Goal: Browse casually: Explore the website without a specific task or goal

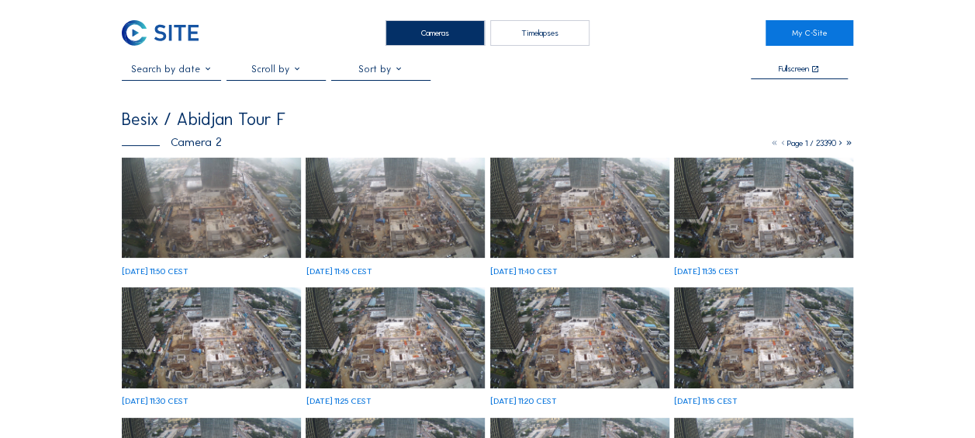
click at [208, 192] on img at bounding box center [211, 207] width 179 height 101
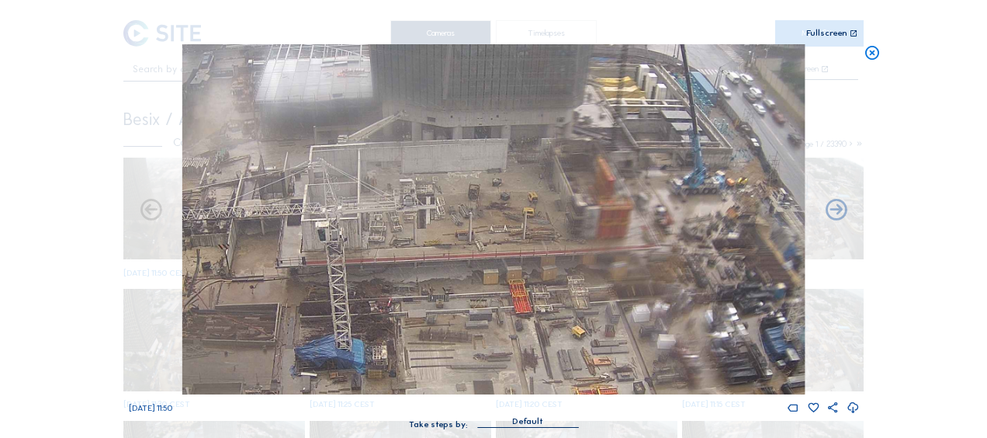
drag, startPoint x: 421, startPoint y: 282, endPoint x: 416, endPoint y: 299, distance: 17.7
click at [416, 299] on img at bounding box center [493, 219] width 622 height 350
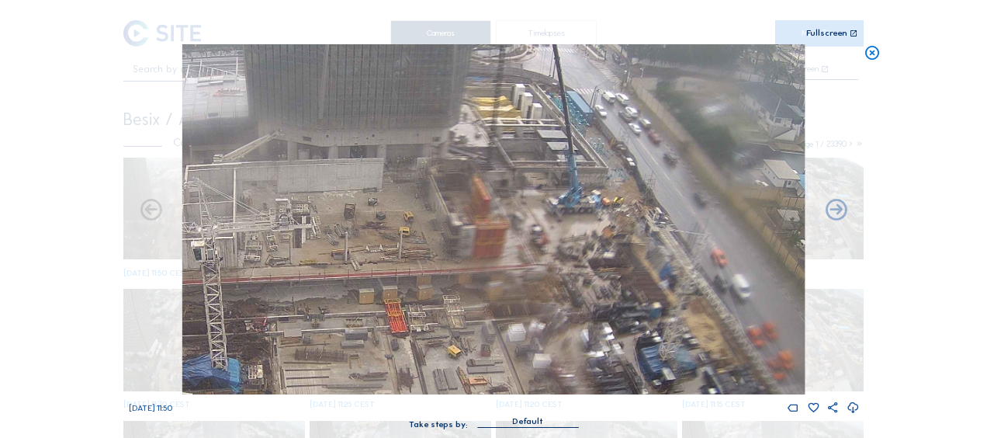
drag, startPoint x: 621, startPoint y: 206, endPoint x: 443, endPoint y: 235, distance: 180.0
click at [444, 234] on img at bounding box center [493, 219] width 622 height 350
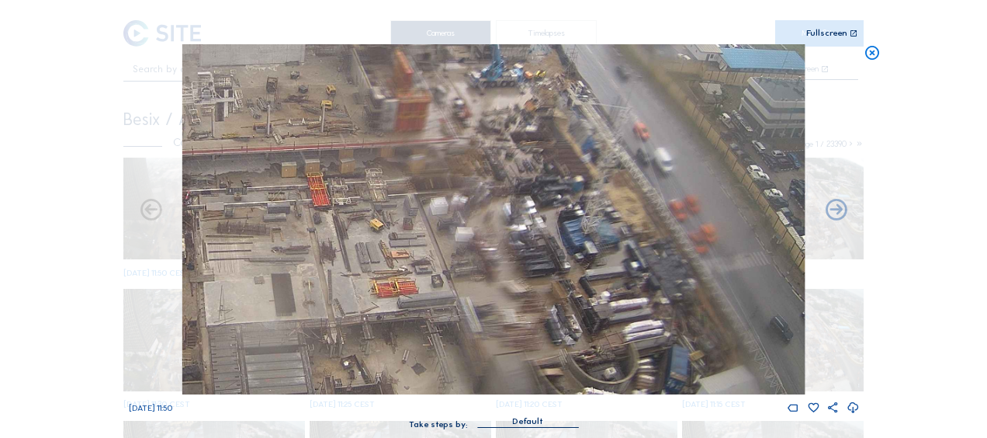
drag, startPoint x: 358, startPoint y: 331, endPoint x: 335, endPoint y: 200, distance: 132.4
click at [335, 200] on img at bounding box center [493, 219] width 622 height 350
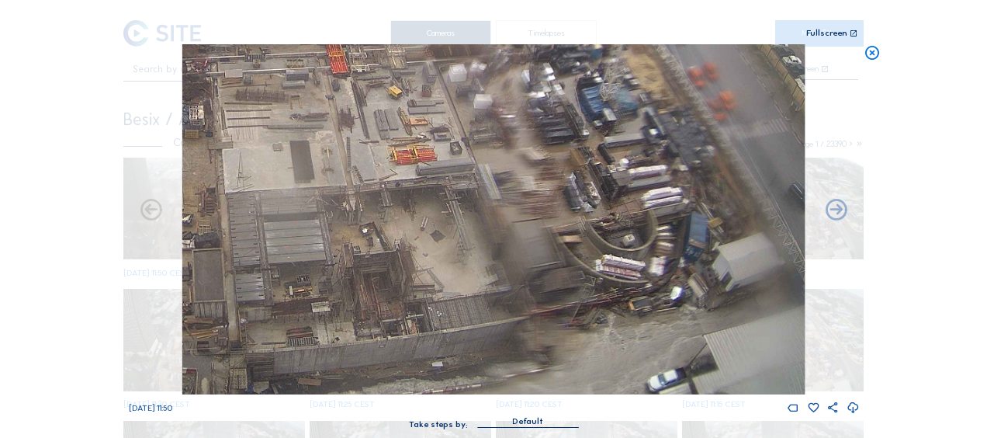
drag, startPoint x: 348, startPoint y: 312, endPoint x: 366, endPoint y: 162, distance: 150.9
click at [366, 162] on img at bounding box center [493, 219] width 622 height 350
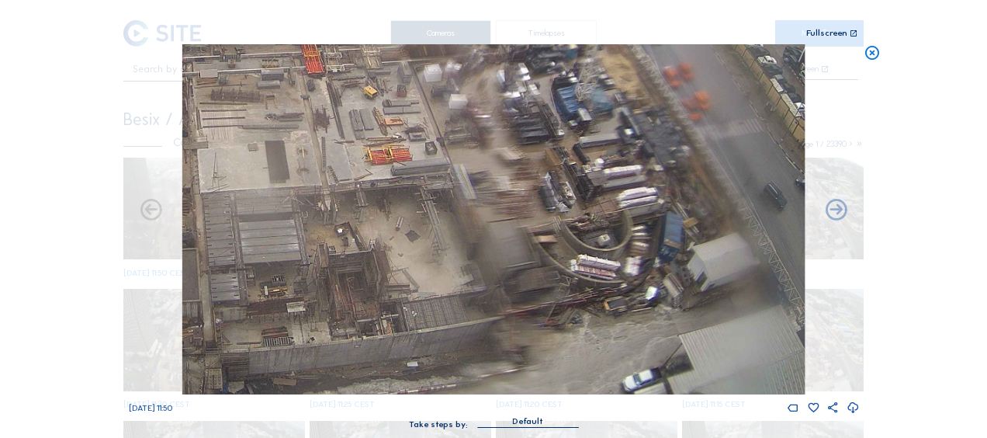
drag, startPoint x: 455, startPoint y: 317, endPoint x: 641, endPoint y: 236, distance: 202.9
click at [641, 236] on img at bounding box center [493, 219] width 622 height 350
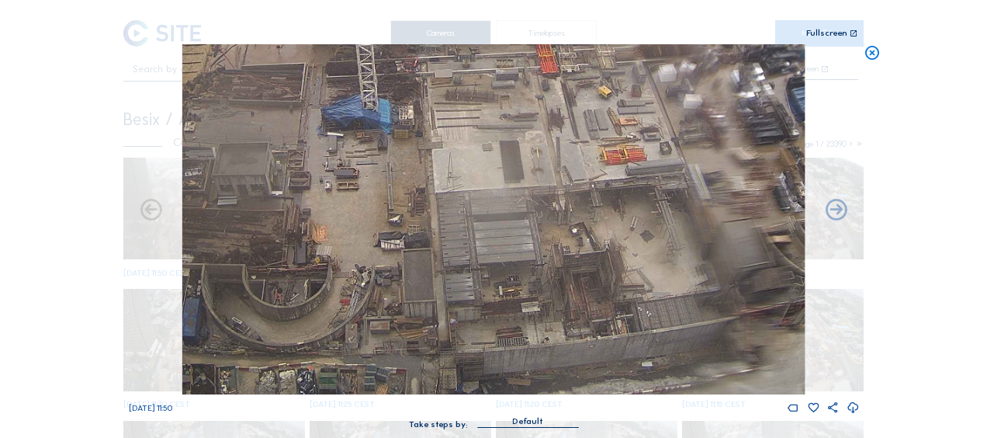
drag, startPoint x: 481, startPoint y: 265, endPoint x: 611, endPoint y: 227, distance: 135.8
click at [611, 227] on img at bounding box center [493, 219] width 622 height 350
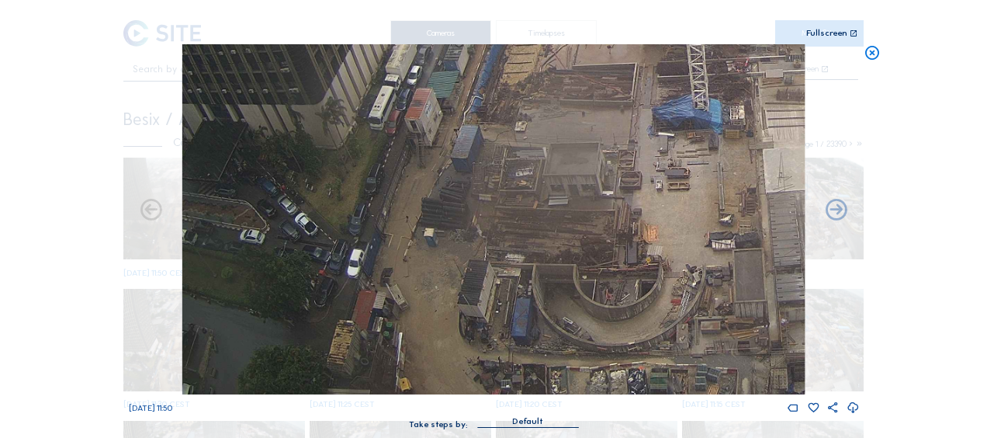
drag, startPoint x: 362, startPoint y: 293, endPoint x: 573, endPoint y: 285, distance: 211.2
click at [573, 285] on img at bounding box center [493, 219] width 622 height 350
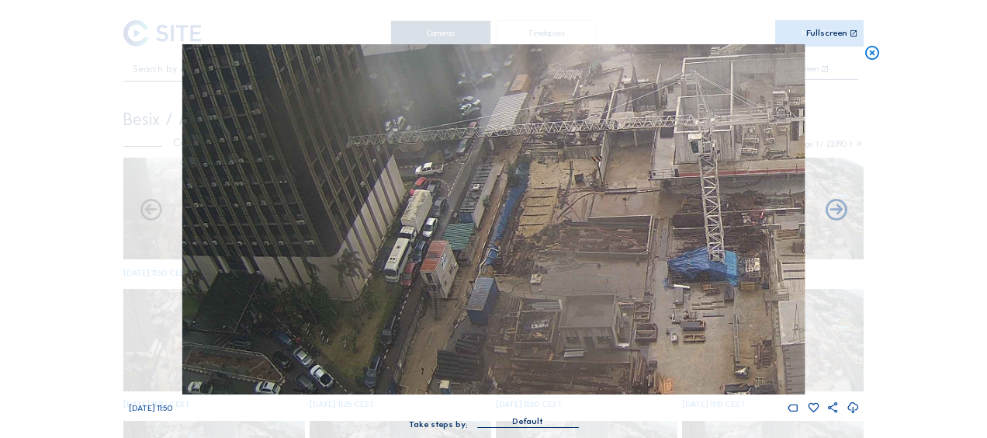
drag, startPoint x: 573, startPoint y: 172, endPoint x: 579, endPoint y: 371, distance: 198.7
click at [579, 371] on img at bounding box center [493, 219] width 622 height 350
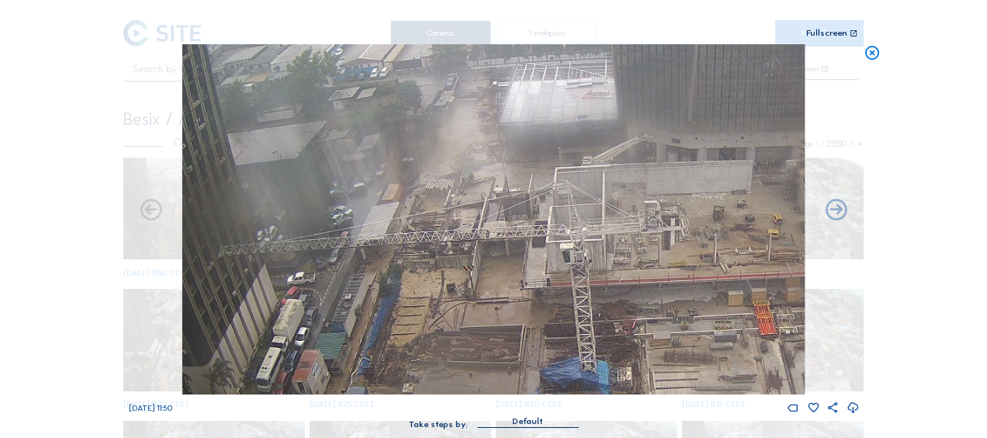
drag, startPoint x: 590, startPoint y: 166, endPoint x: 472, endPoint y: 229, distance: 134.3
click at [472, 229] on img at bounding box center [493, 219] width 622 height 350
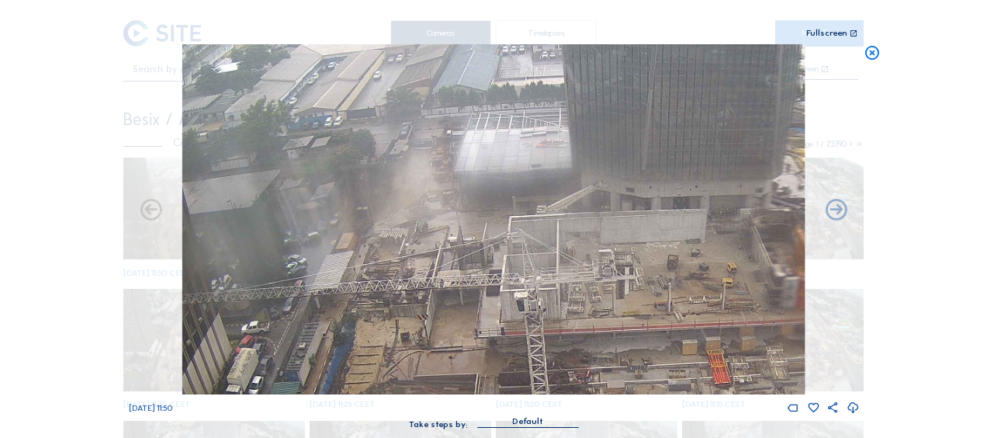
drag, startPoint x: 549, startPoint y: 198, endPoint x: 486, endPoint y: 278, distance: 101.7
click at [486, 278] on img at bounding box center [493, 219] width 622 height 350
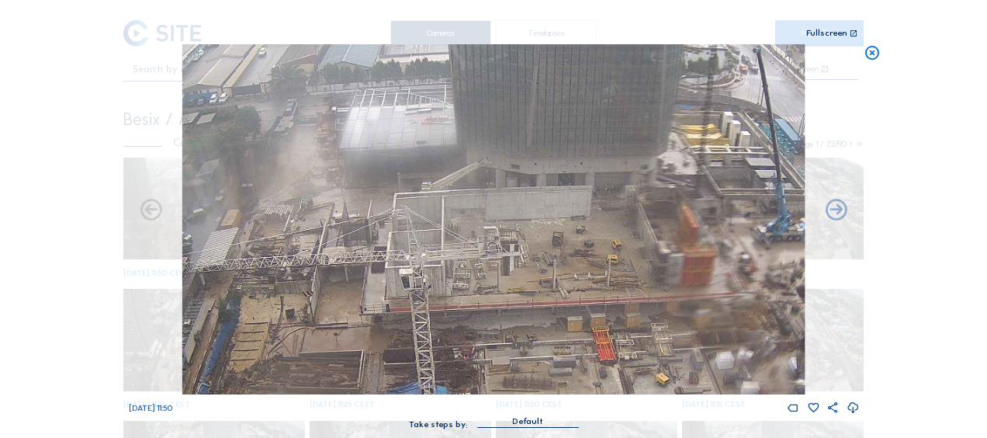
drag, startPoint x: 554, startPoint y: 256, endPoint x: 489, endPoint y: 217, distance: 75.8
click at [489, 217] on img at bounding box center [493, 219] width 622 height 350
drag, startPoint x: 532, startPoint y: 250, endPoint x: 407, endPoint y: 216, distance: 129.5
click at [407, 216] on img at bounding box center [493, 219] width 622 height 350
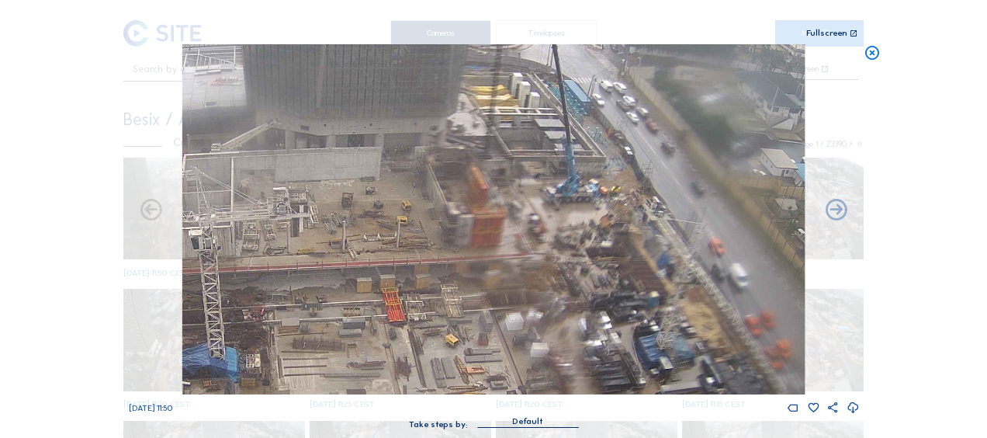
drag, startPoint x: 632, startPoint y: 218, endPoint x: 524, endPoint y: 213, distance: 107.9
click at [524, 213] on img at bounding box center [493, 219] width 622 height 350
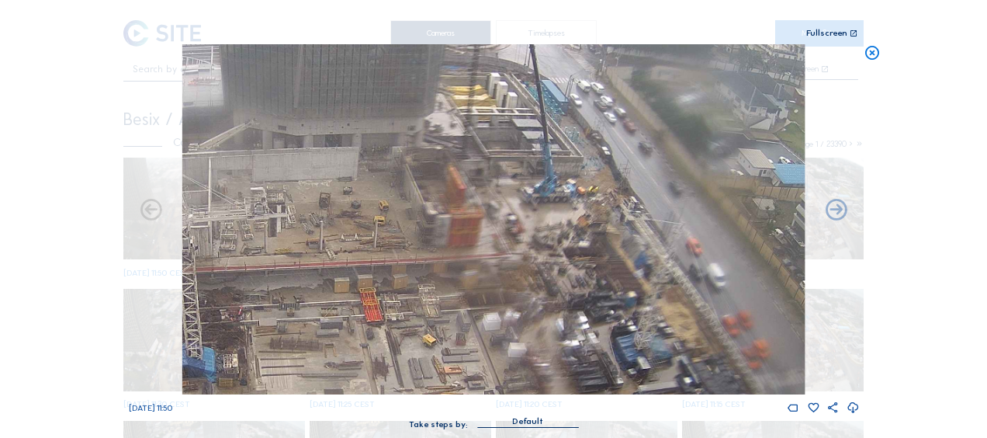
drag, startPoint x: 868, startPoint y: 46, endPoint x: 690, endPoint y: 65, distance: 179.5
click at [867, 46] on icon at bounding box center [872, 53] width 17 height 18
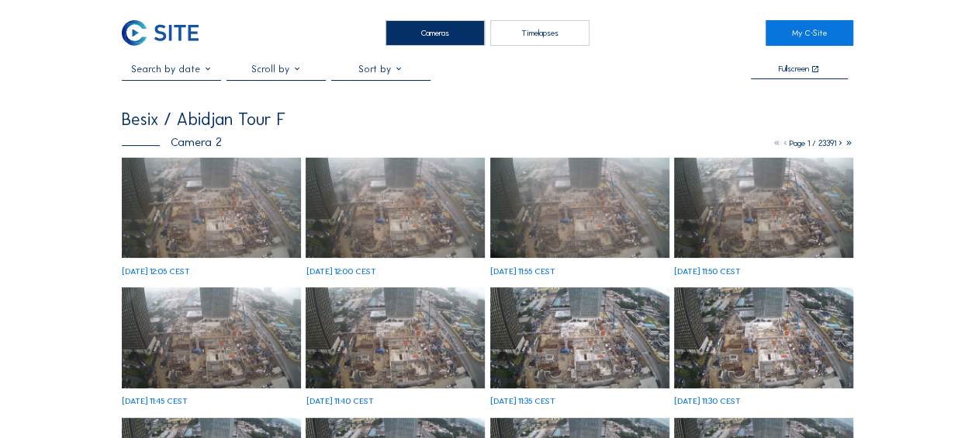
click at [163, 216] on img at bounding box center [211, 207] width 179 height 101
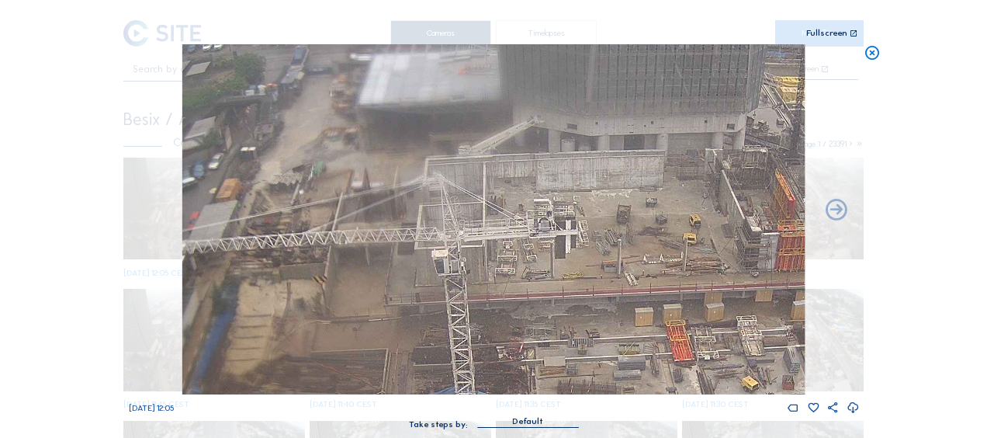
click at [876, 54] on icon at bounding box center [872, 53] width 17 height 18
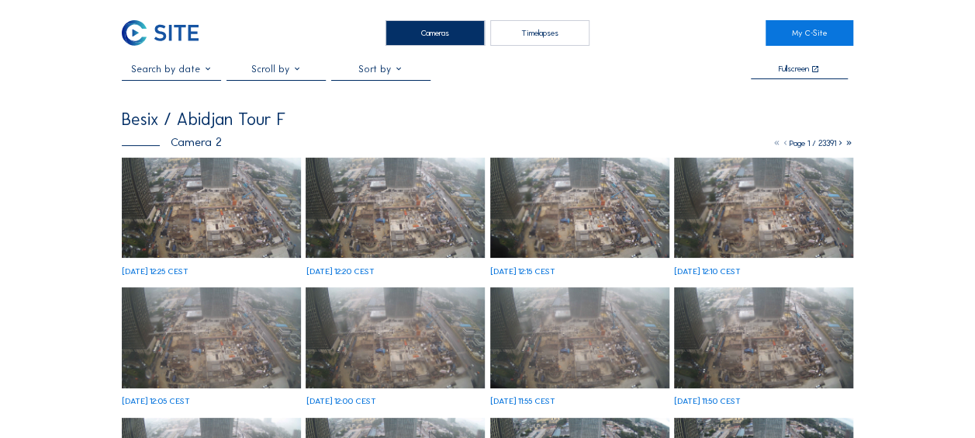
click at [205, 223] on img at bounding box center [211, 207] width 179 height 101
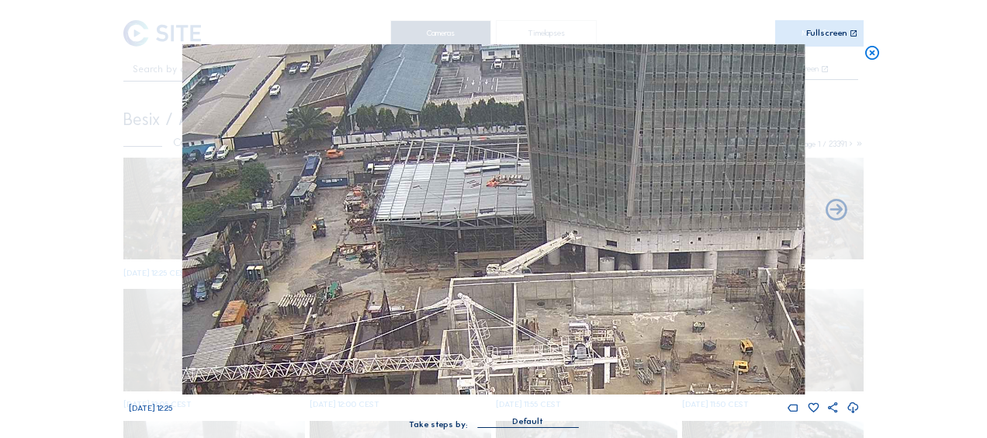
drag, startPoint x: 515, startPoint y: 114, endPoint x: 452, endPoint y: 230, distance: 131.6
click at [452, 230] on img at bounding box center [493, 219] width 622 height 350
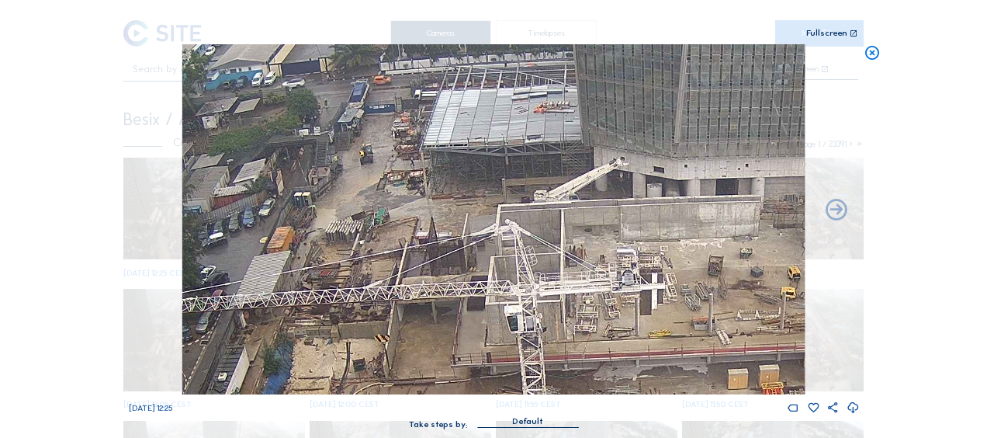
drag, startPoint x: 385, startPoint y: 279, endPoint x: 433, endPoint y: 205, distance: 88.7
click at [433, 205] on img at bounding box center [493, 219] width 622 height 350
drag, startPoint x: 873, startPoint y: 54, endPoint x: 836, endPoint y: 216, distance: 166.4
click at [871, 54] on icon at bounding box center [872, 53] width 17 height 18
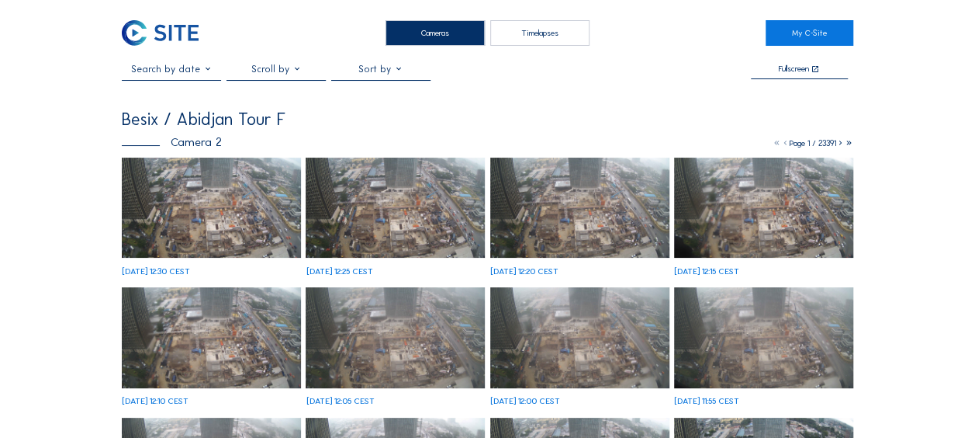
click at [202, 212] on img at bounding box center [211, 207] width 179 height 101
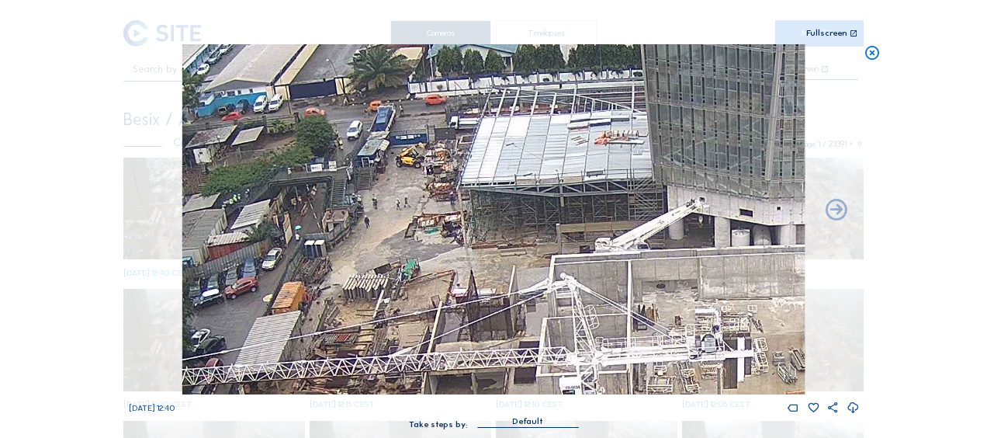
drag, startPoint x: 358, startPoint y: 112, endPoint x: 393, endPoint y: 182, distance: 78.1
click at [393, 182] on img at bounding box center [493, 219] width 622 height 350
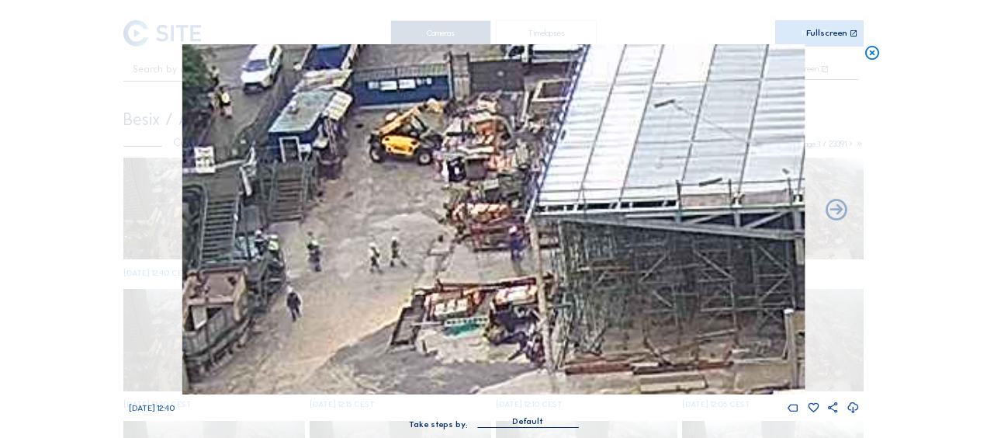
click at [870, 53] on icon at bounding box center [872, 53] width 17 height 18
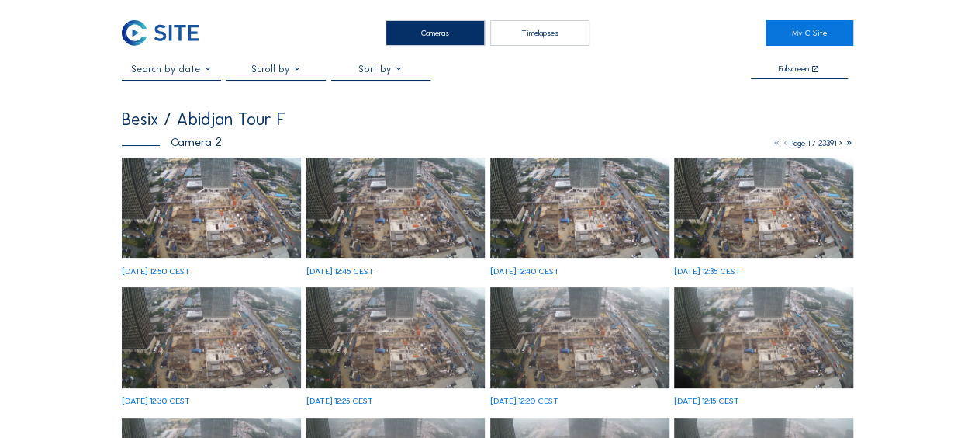
click at [219, 228] on img at bounding box center [211, 207] width 179 height 101
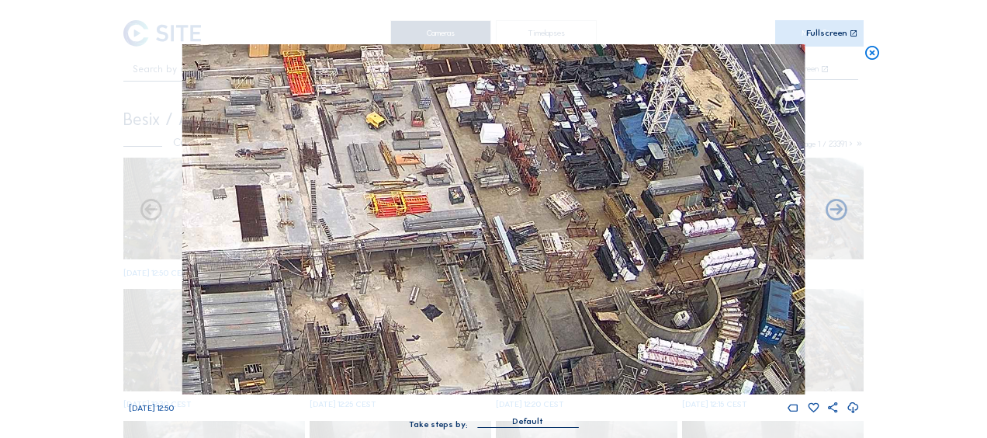
drag, startPoint x: 554, startPoint y: 106, endPoint x: 580, endPoint y: 182, distance: 80.5
click at [580, 182] on img at bounding box center [493, 219] width 622 height 350
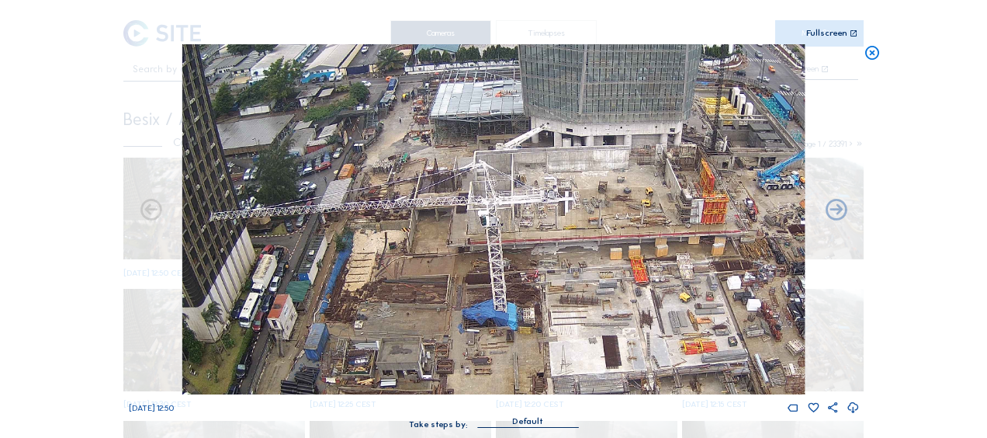
drag, startPoint x: 401, startPoint y: 164, endPoint x: 597, endPoint y: 268, distance: 222.1
click at [599, 269] on img at bounding box center [493, 219] width 622 height 350
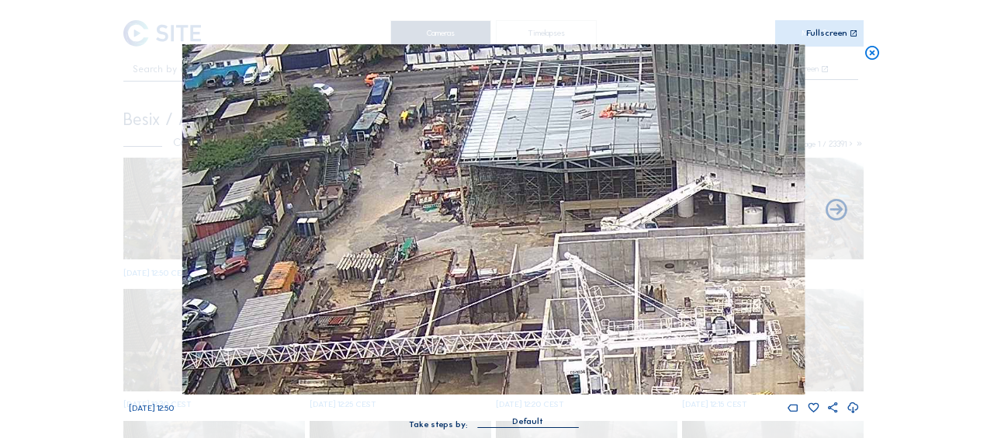
drag, startPoint x: 411, startPoint y: 163, endPoint x: 441, endPoint y: 253, distance: 94.7
click at [441, 253] on img at bounding box center [493, 219] width 622 height 350
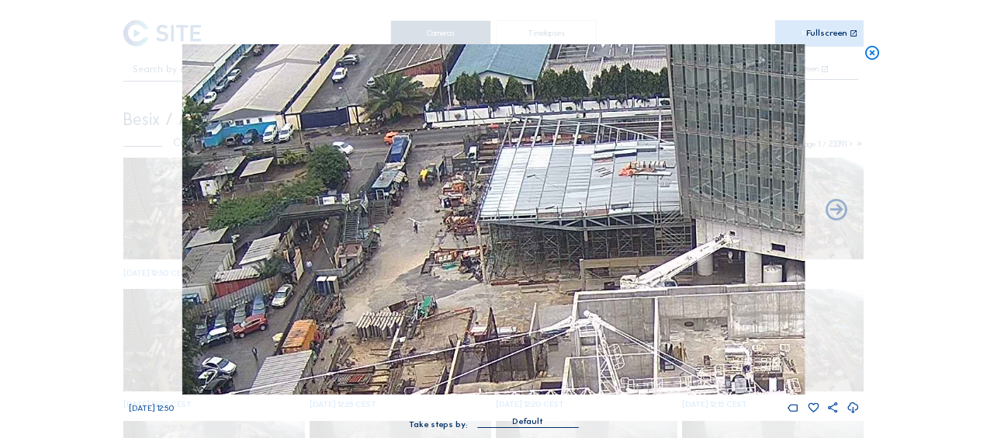
click at [872, 54] on icon at bounding box center [872, 53] width 17 height 18
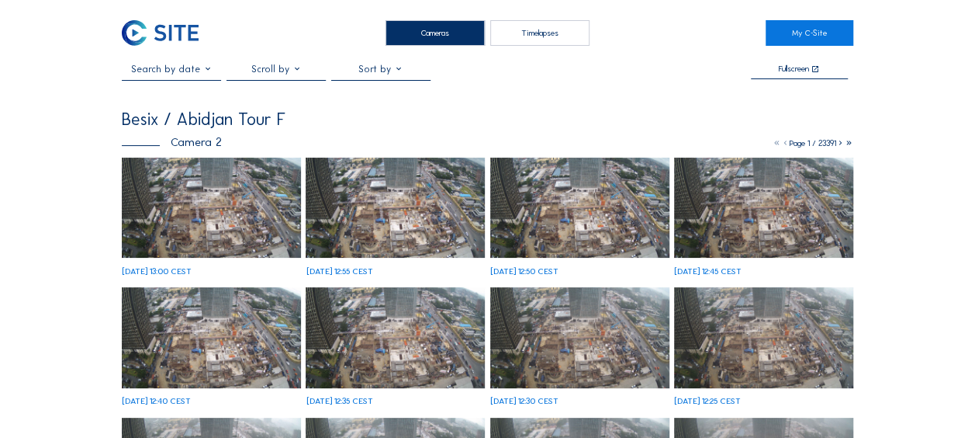
click at [157, 206] on img at bounding box center [211, 207] width 179 height 101
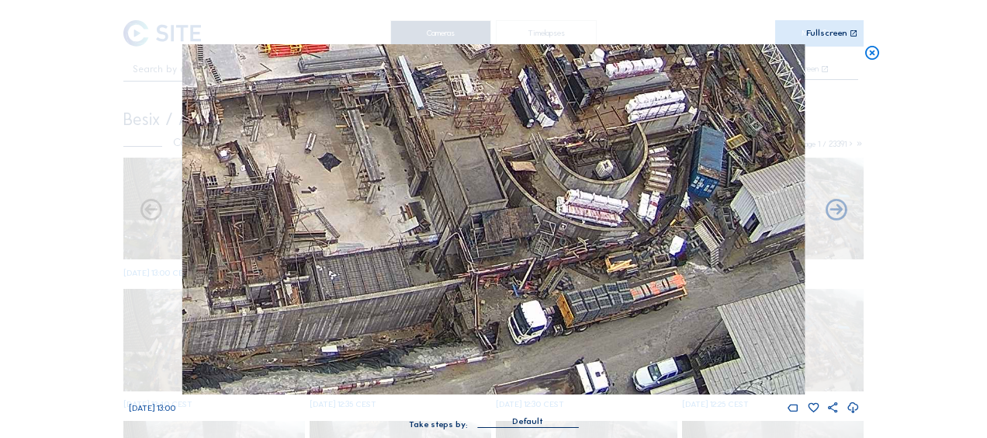
drag, startPoint x: 647, startPoint y: 327, endPoint x: 580, endPoint y: 242, distance: 107.7
click at [581, 244] on img at bounding box center [493, 219] width 622 height 350
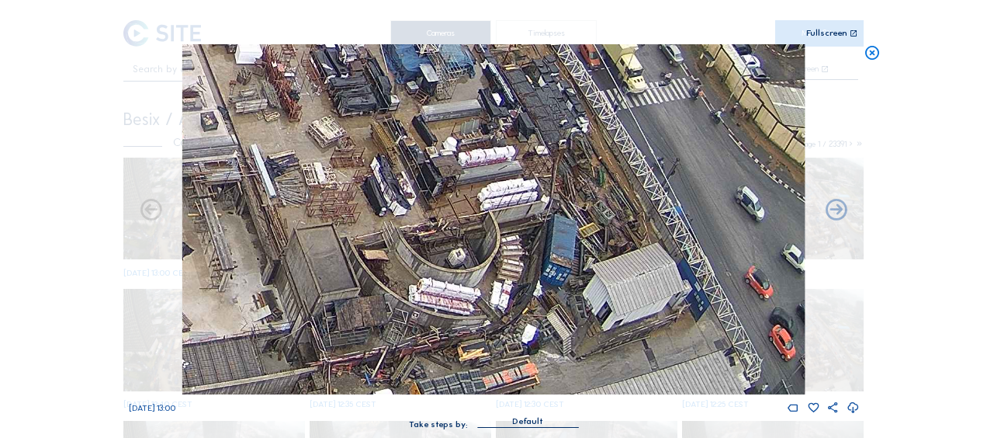
drag, startPoint x: 622, startPoint y: 154, endPoint x: 489, endPoint y: 243, distance: 160.5
click at [489, 243] on img at bounding box center [493, 219] width 622 height 350
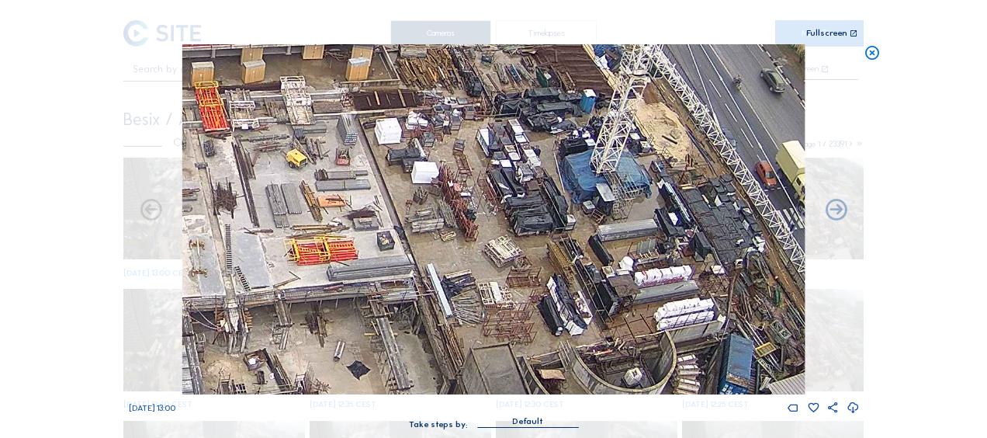
drag, startPoint x: 414, startPoint y: 174, endPoint x: 590, endPoint y: 294, distance: 213.9
click at [590, 294] on img at bounding box center [493, 219] width 622 height 350
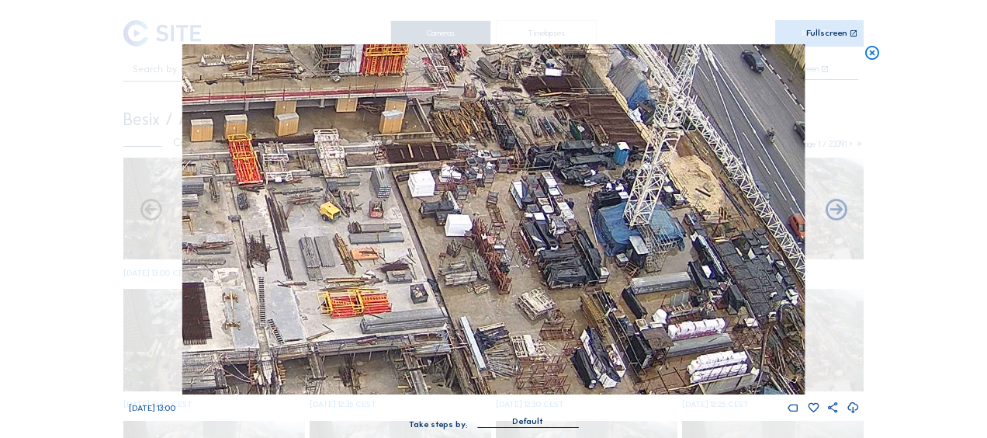
drag, startPoint x: 479, startPoint y: 147, endPoint x: 494, endPoint y: 202, distance: 56.3
click at [494, 202] on img at bounding box center [493, 219] width 622 height 350
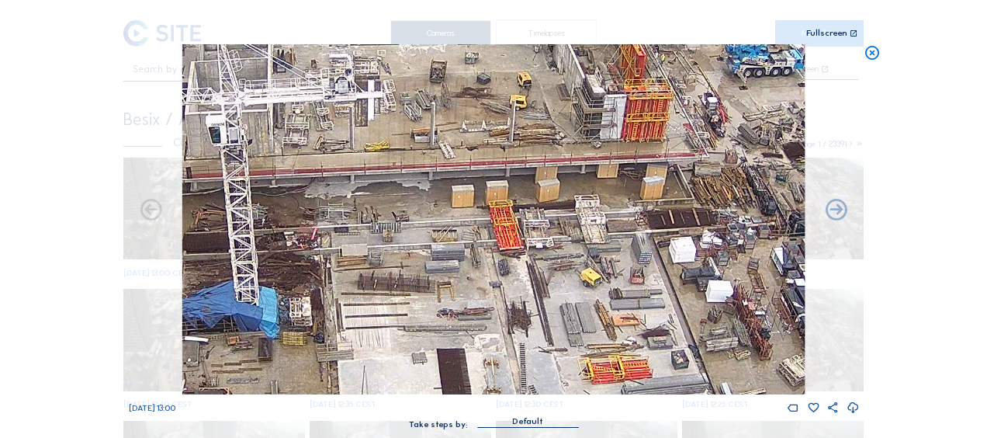
drag, startPoint x: 380, startPoint y: 156, endPoint x: 624, endPoint y: 176, distance: 244.4
click at [624, 176] on img at bounding box center [493, 219] width 622 height 350
drag, startPoint x: 503, startPoint y: 203, endPoint x: 528, endPoint y: 197, distance: 25.6
click at [526, 198] on img at bounding box center [493, 219] width 622 height 350
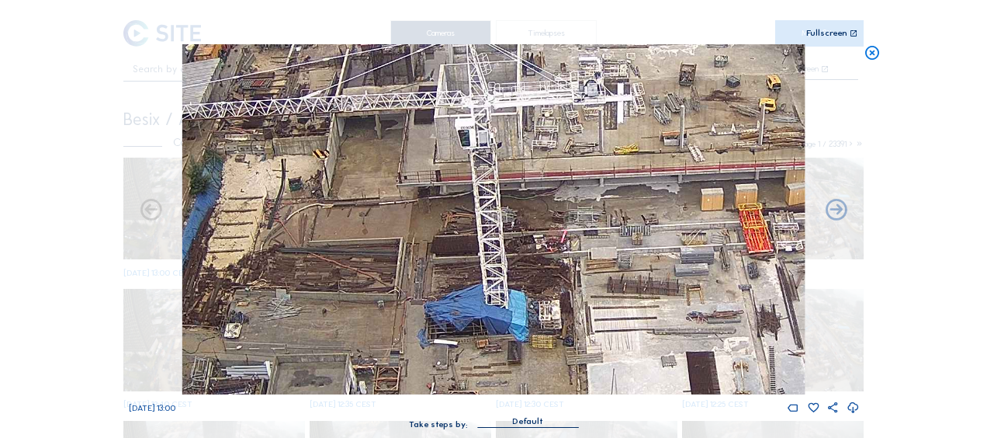
drag, startPoint x: 366, startPoint y: 174, endPoint x: 500, endPoint y: 290, distance: 177.6
click at [500, 290] on img at bounding box center [493, 219] width 622 height 350
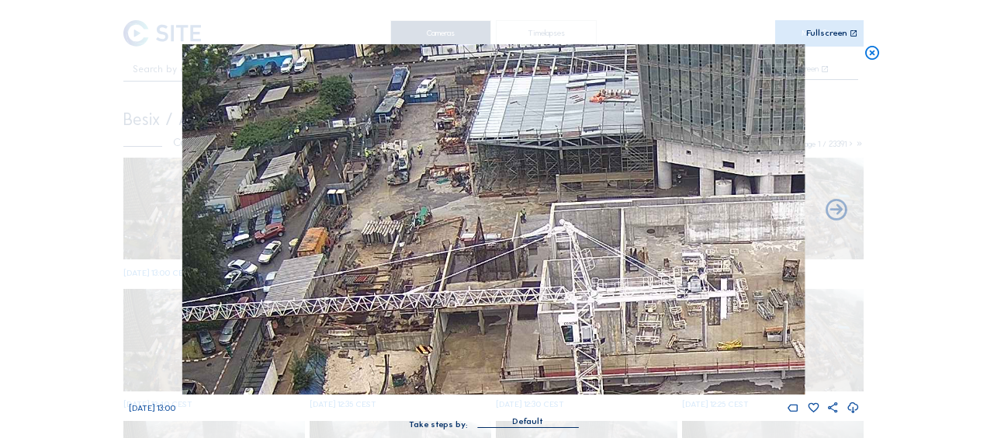
drag, startPoint x: 514, startPoint y: 193, endPoint x: 513, endPoint y: 140, distance: 53.5
click at [513, 140] on img at bounding box center [493, 219] width 622 height 350
